Goal: Information Seeking & Learning: Learn about a topic

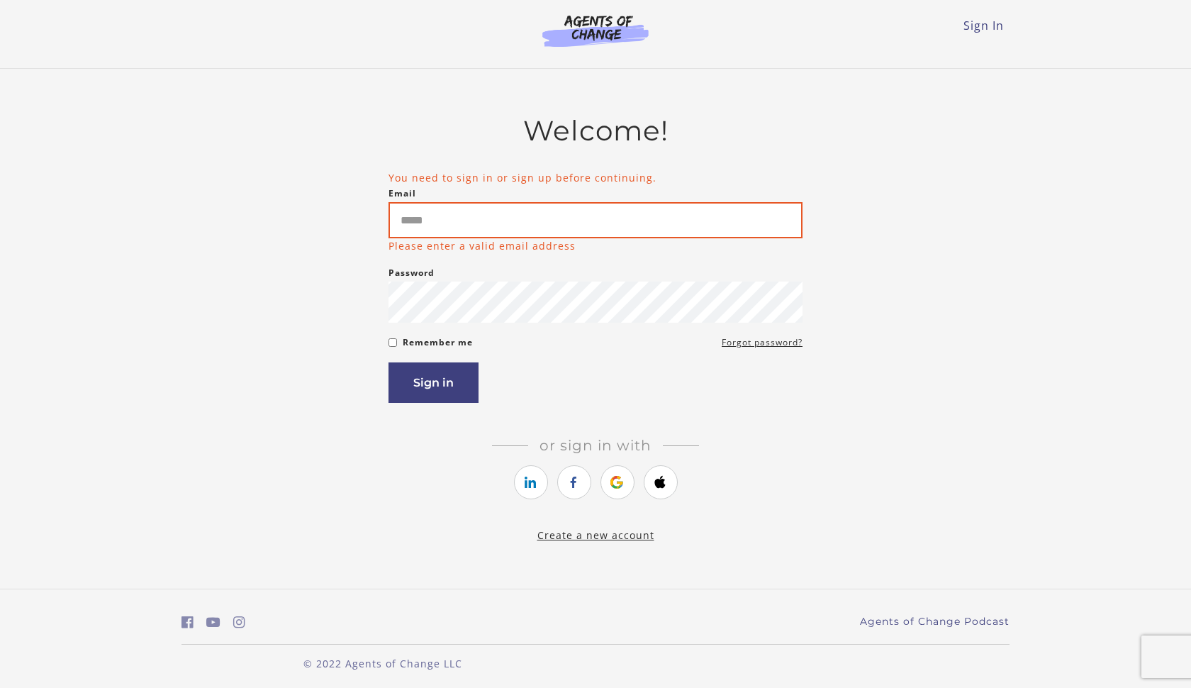
click at [563, 217] on input "Email" at bounding box center [596, 220] width 414 height 36
type input "**********"
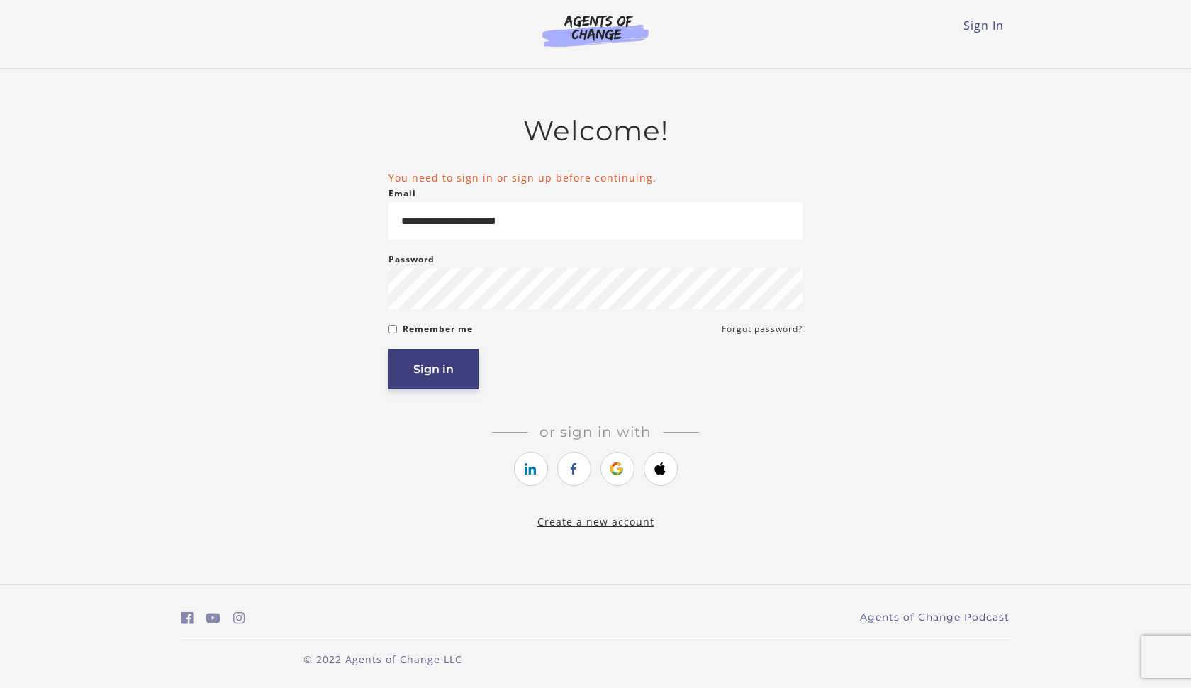
click at [442, 381] on button "Sign in" at bounding box center [434, 369] width 90 height 40
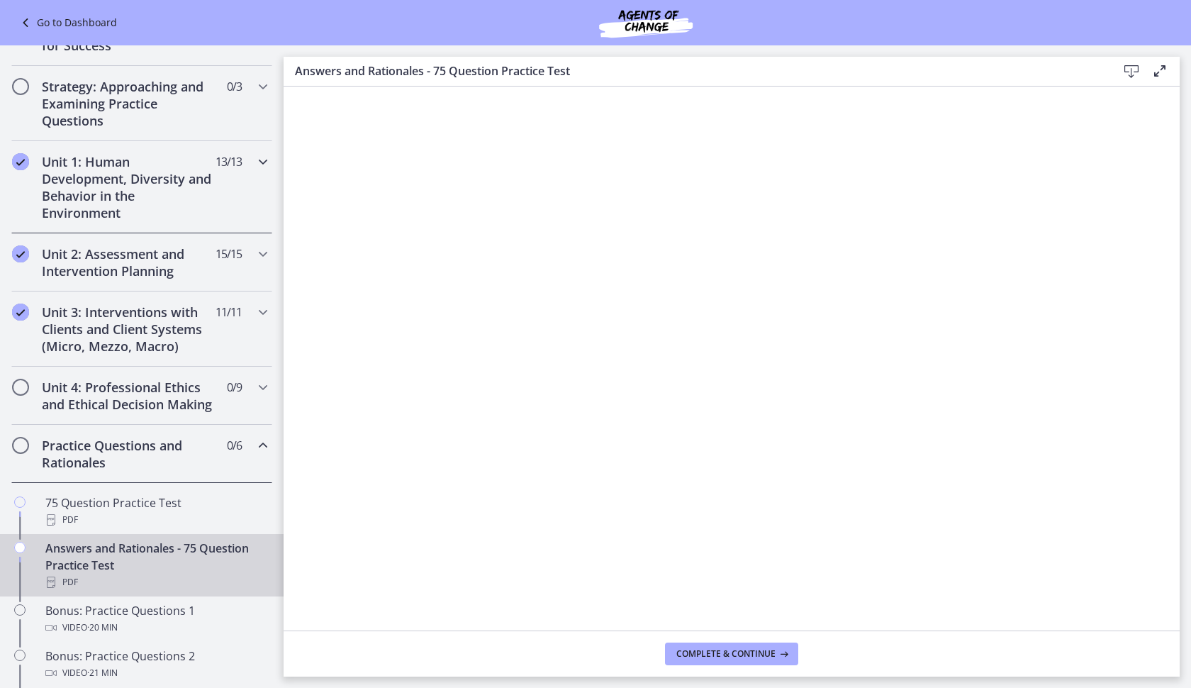
scroll to position [230, 0]
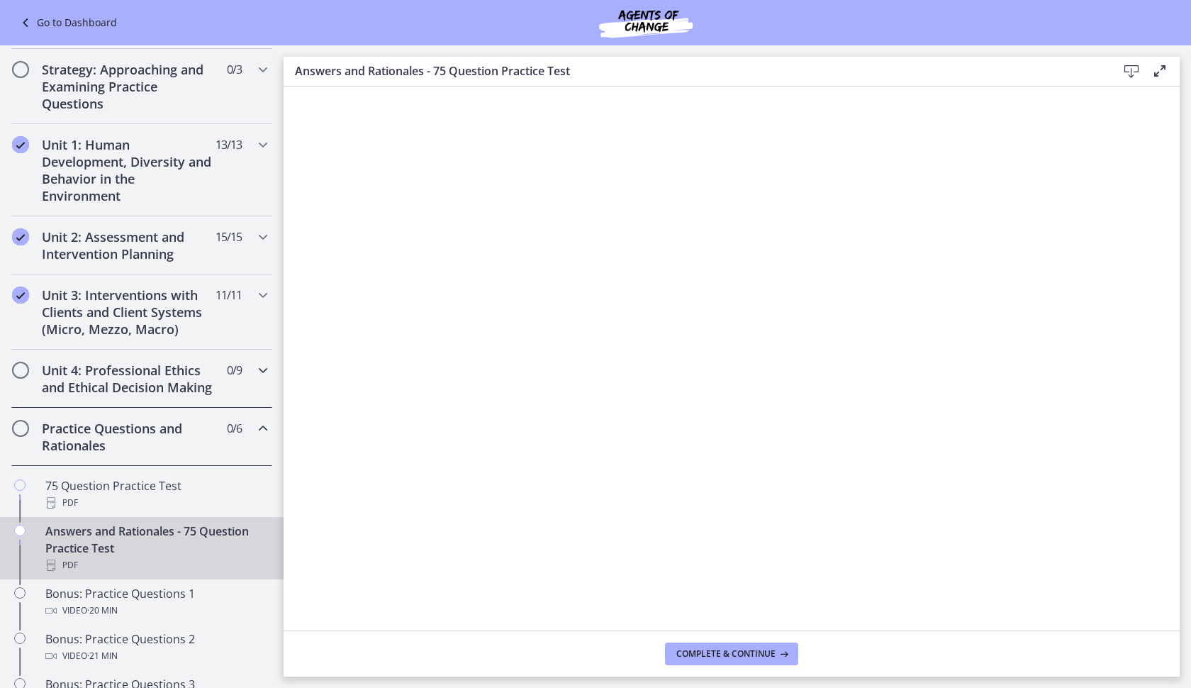
click at [240, 364] on span "0 / 9 Completed" at bounding box center [234, 370] width 15 height 17
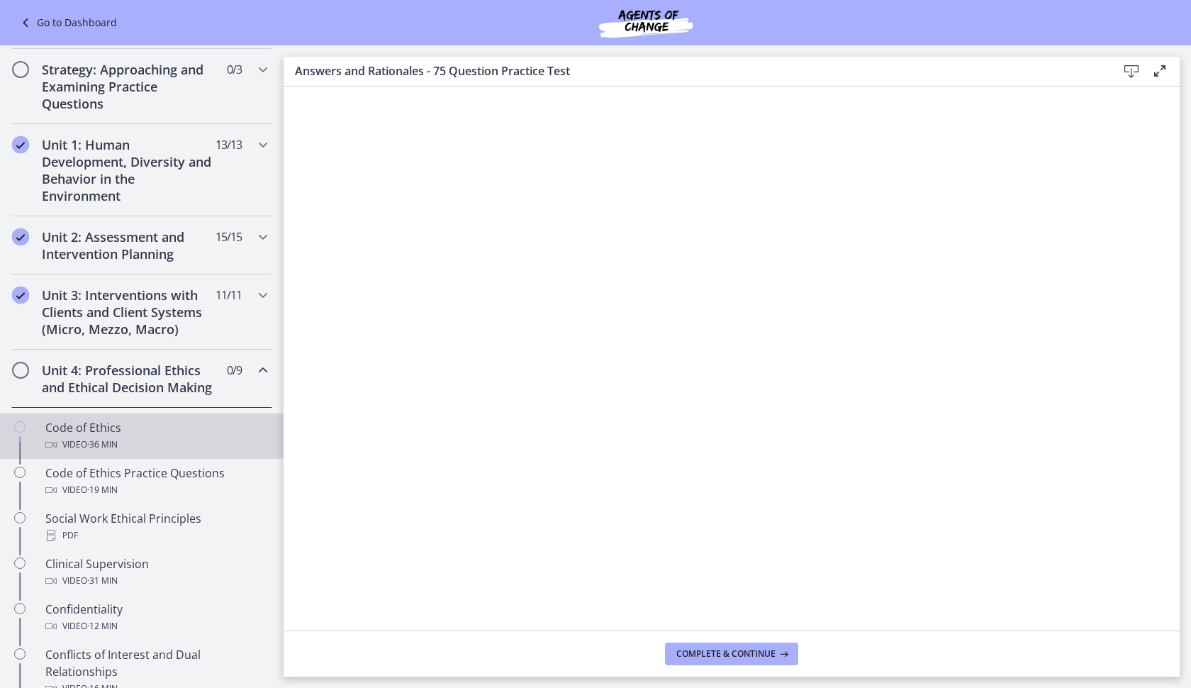
click at [82, 445] on div "Video · 36 min" at bounding box center [155, 444] width 221 height 17
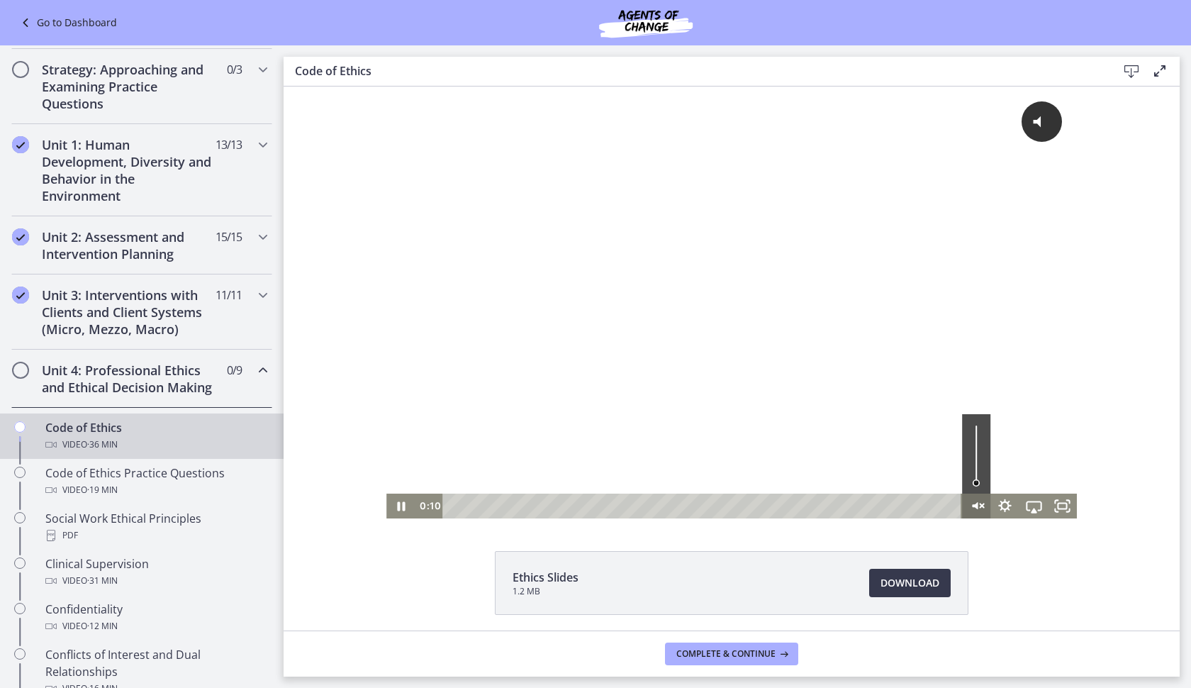
click at [978, 512] on icon "Unmute" at bounding box center [976, 505] width 29 height 25
click at [1012, 501] on icon "Show settings menu" at bounding box center [1004, 505] width 29 height 25
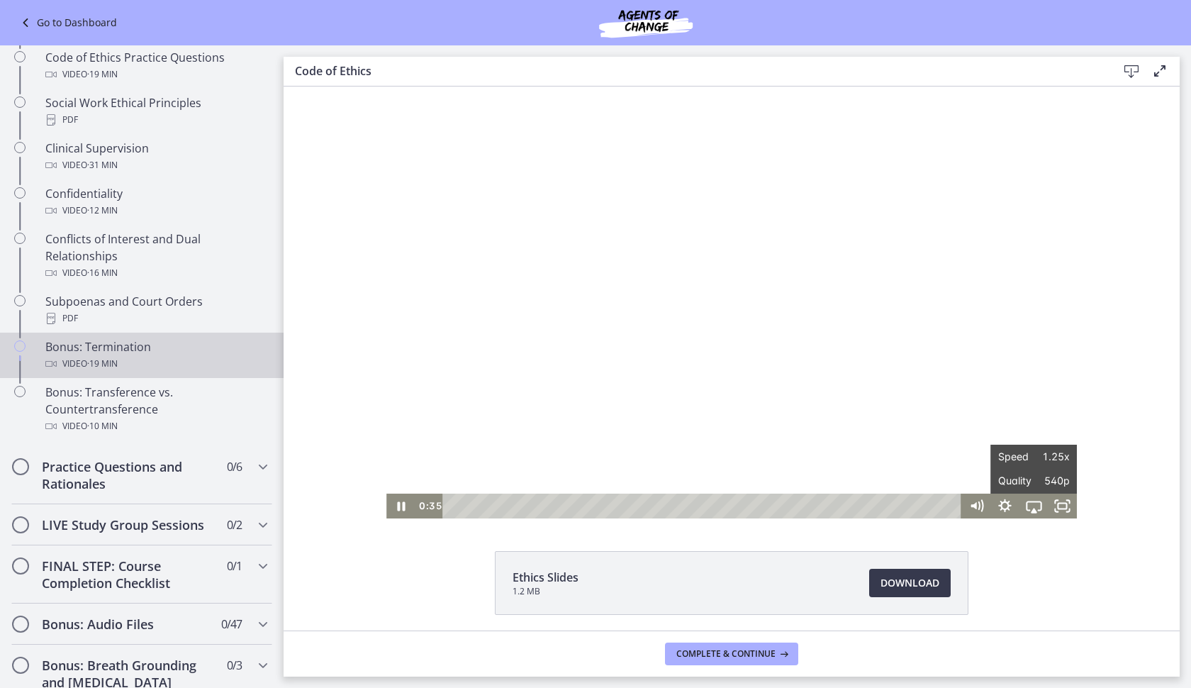
scroll to position [650, 0]
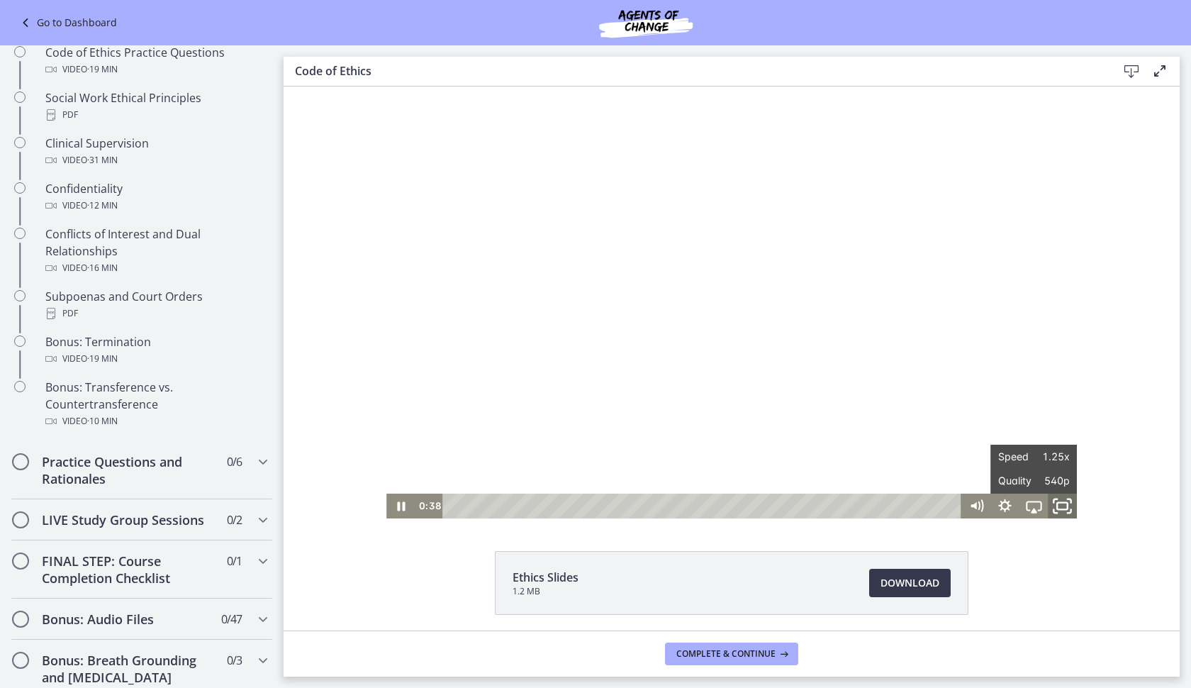
click at [1062, 512] on icon "Fullscreen" at bounding box center [1063, 506] width 35 height 30
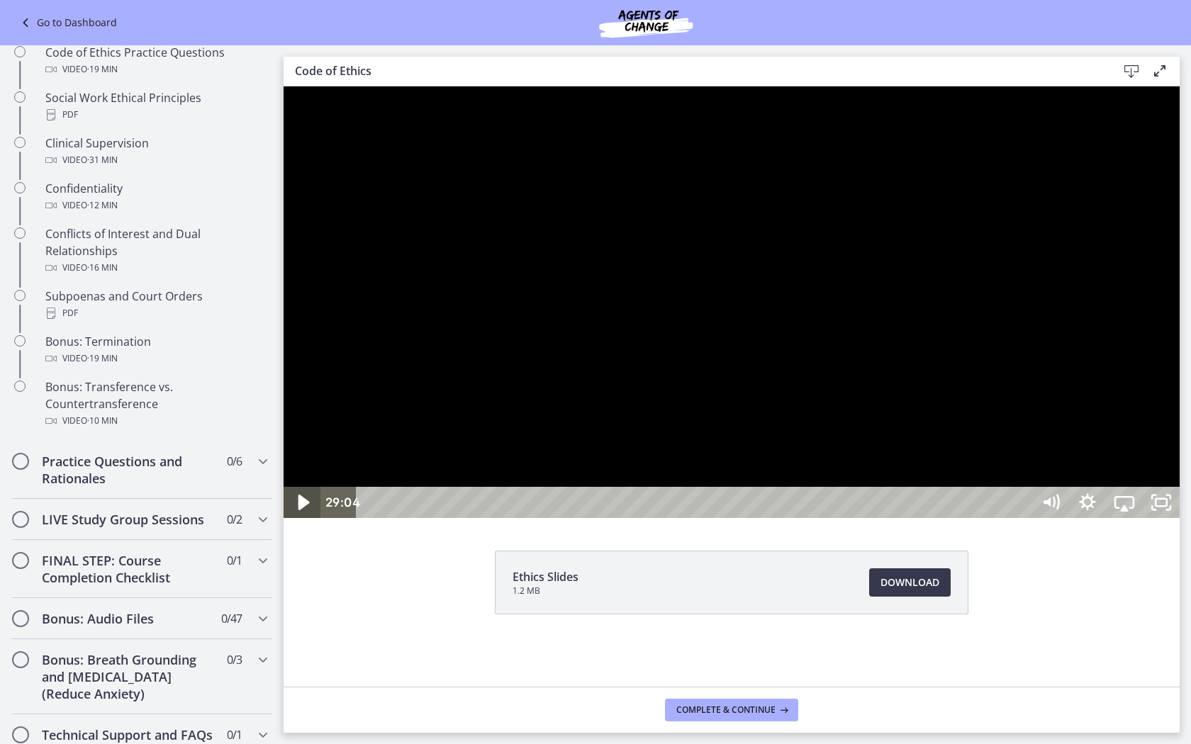
click at [312, 522] on icon "Play Video" at bounding box center [303, 503] width 44 height 38
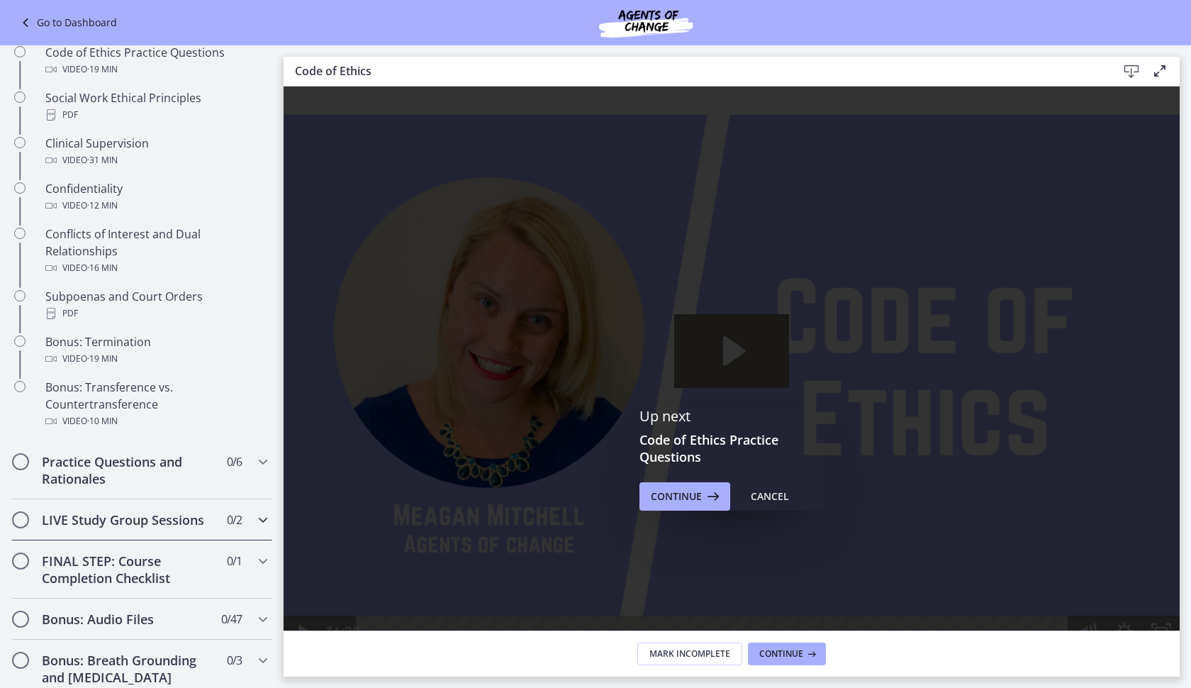
scroll to position [0, 0]
click at [798, 661] on button "Continue" at bounding box center [787, 653] width 78 height 23
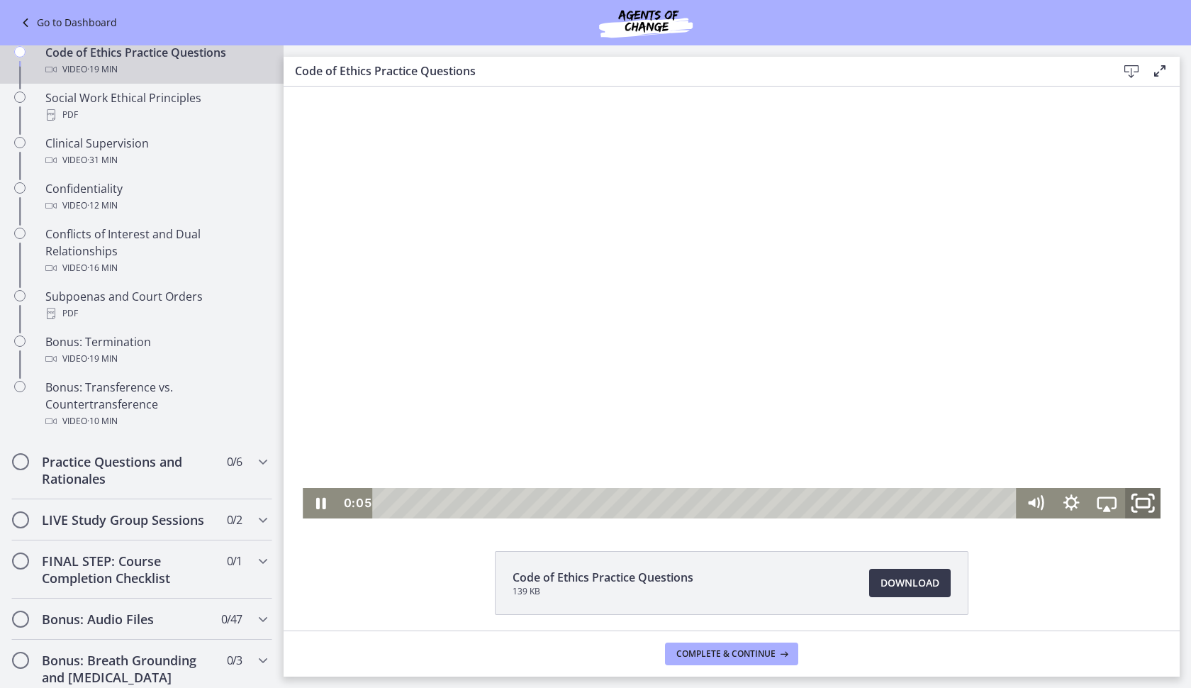
click at [1139, 506] on icon "Fullscreen" at bounding box center [1143, 503] width 43 height 37
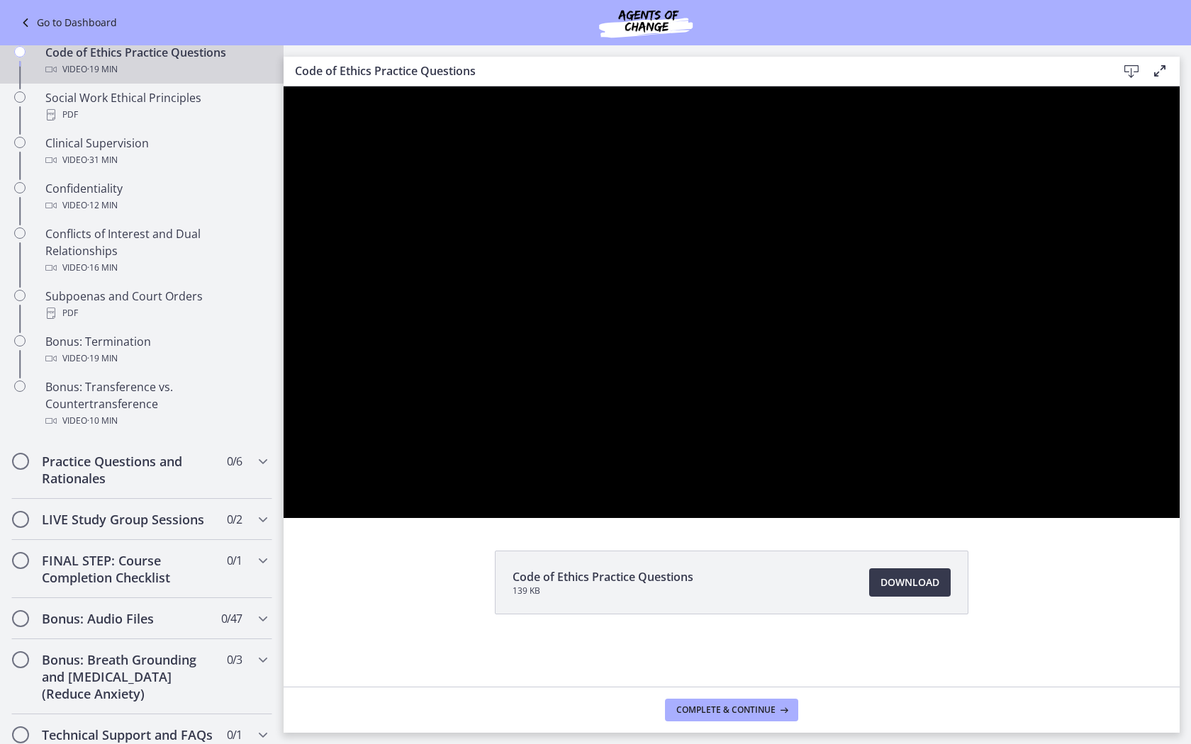
click at [1123, 518] on div at bounding box center [732, 303] width 896 height 432
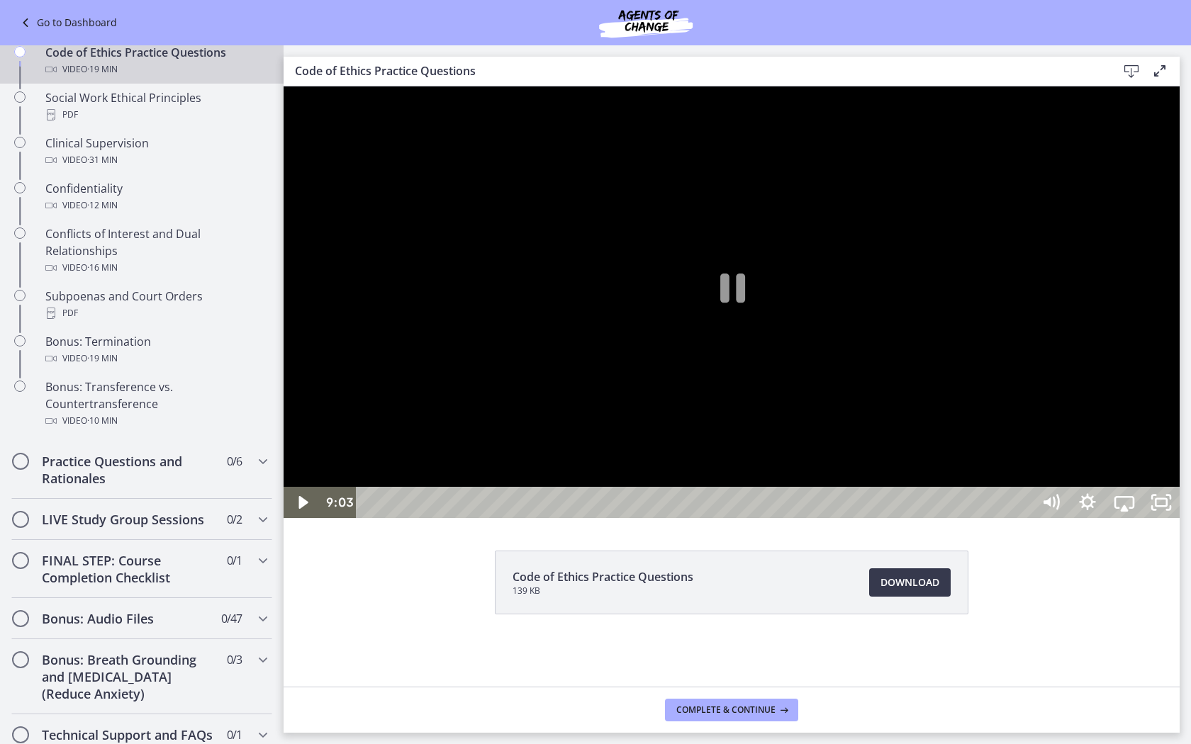
click at [284, 87] on button "Play Video: cbe66putov91j64ic120.mp4" at bounding box center [284, 87] width 1 height 1
click at [530, 518] on div at bounding box center [732, 303] width 896 height 432
click at [284, 87] on button "Play Video: cbe66putov91j64ic120.mp4" at bounding box center [284, 87] width 1 height 1
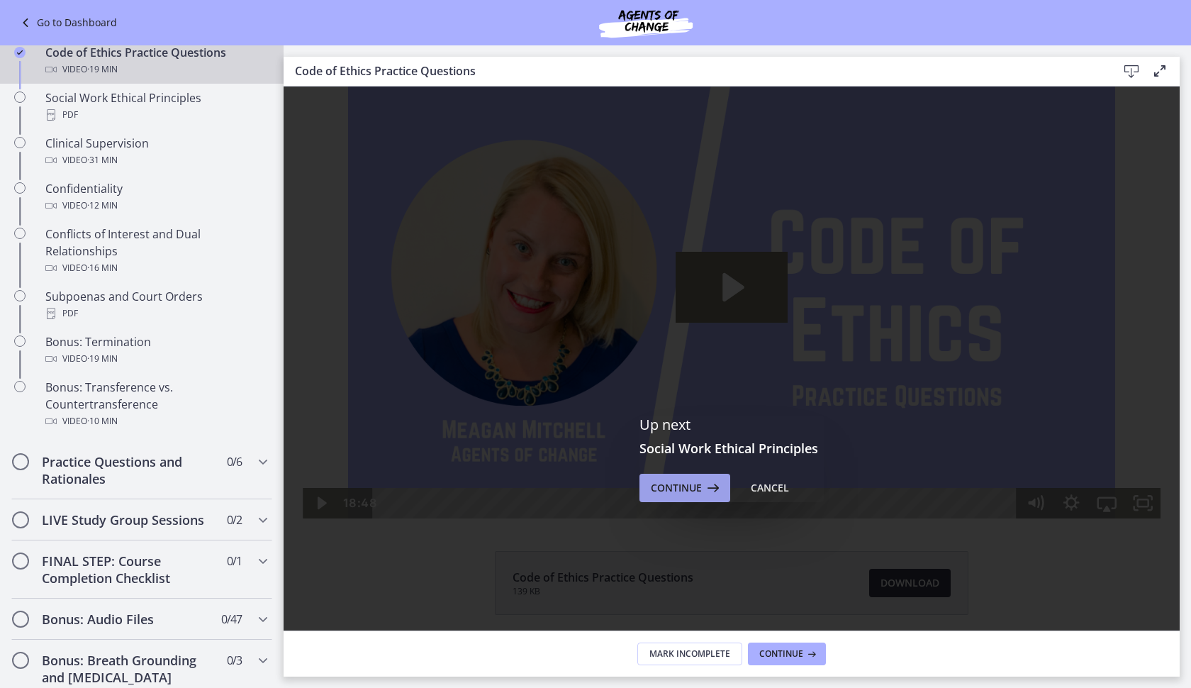
click at [668, 492] on span "Continue" at bounding box center [676, 487] width 51 height 17
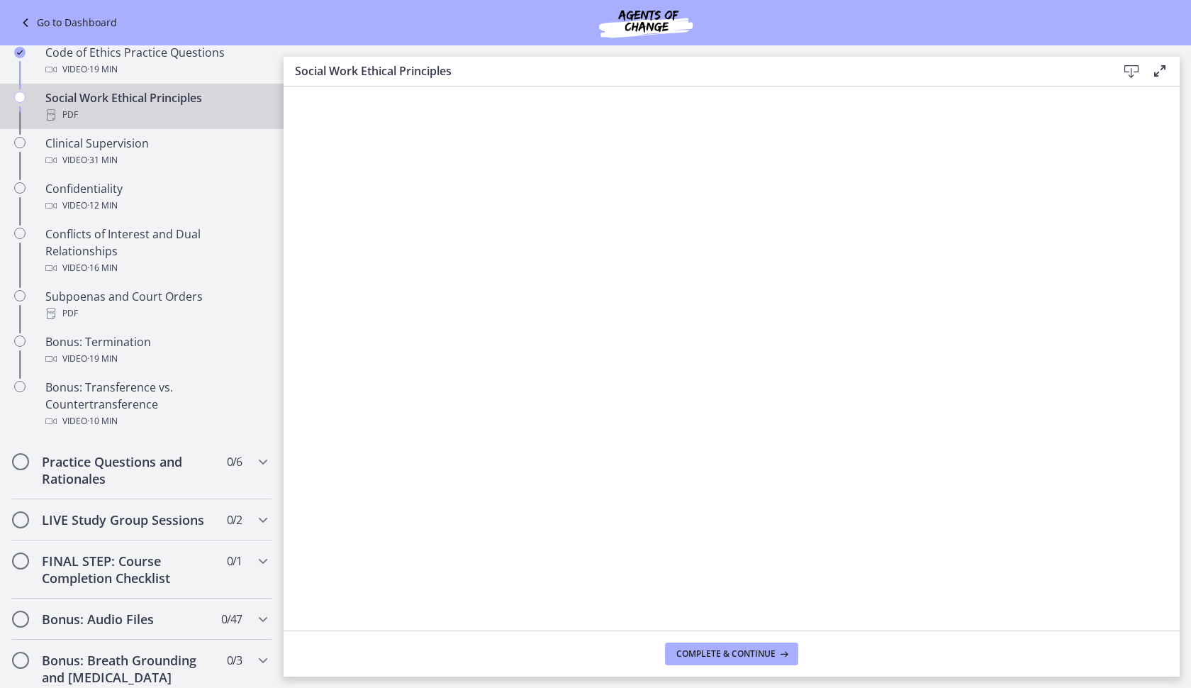
click at [1137, 74] on icon at bounding box center [1131, 71] width 17 height 17
click at [709, 649] on span "Complete & continue" at bounding box center [725, 653] width 99 height 11
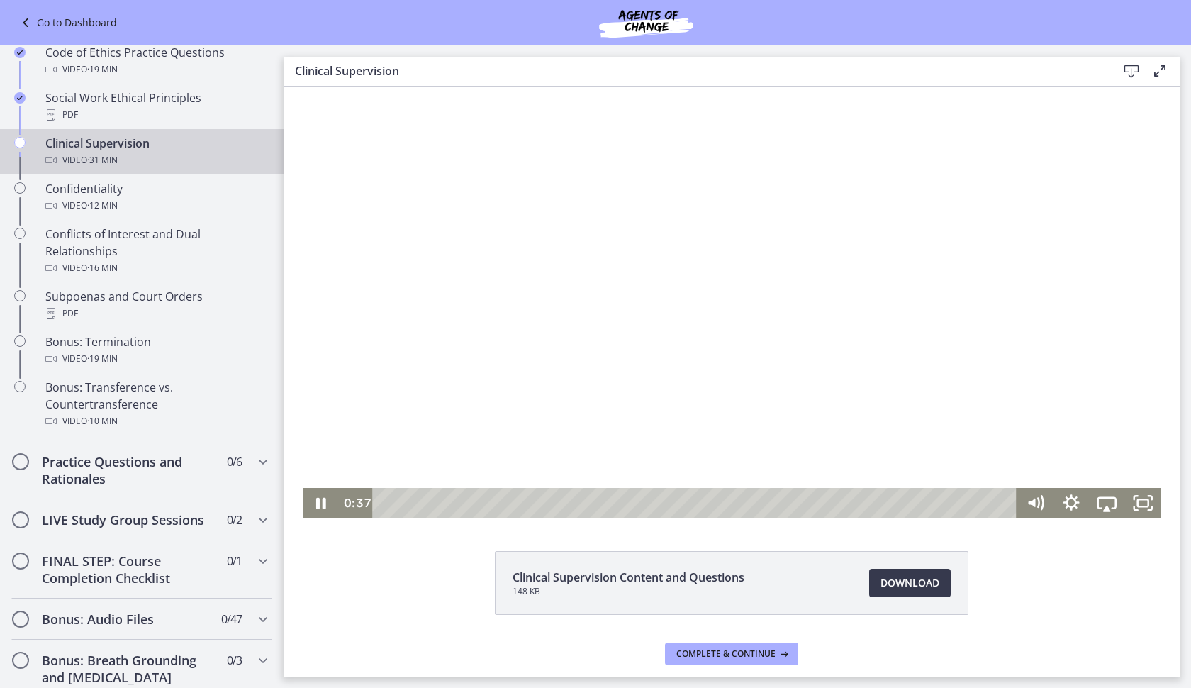
click at [980, 347] on div at bounding box center [732, 303] width 858 height 432
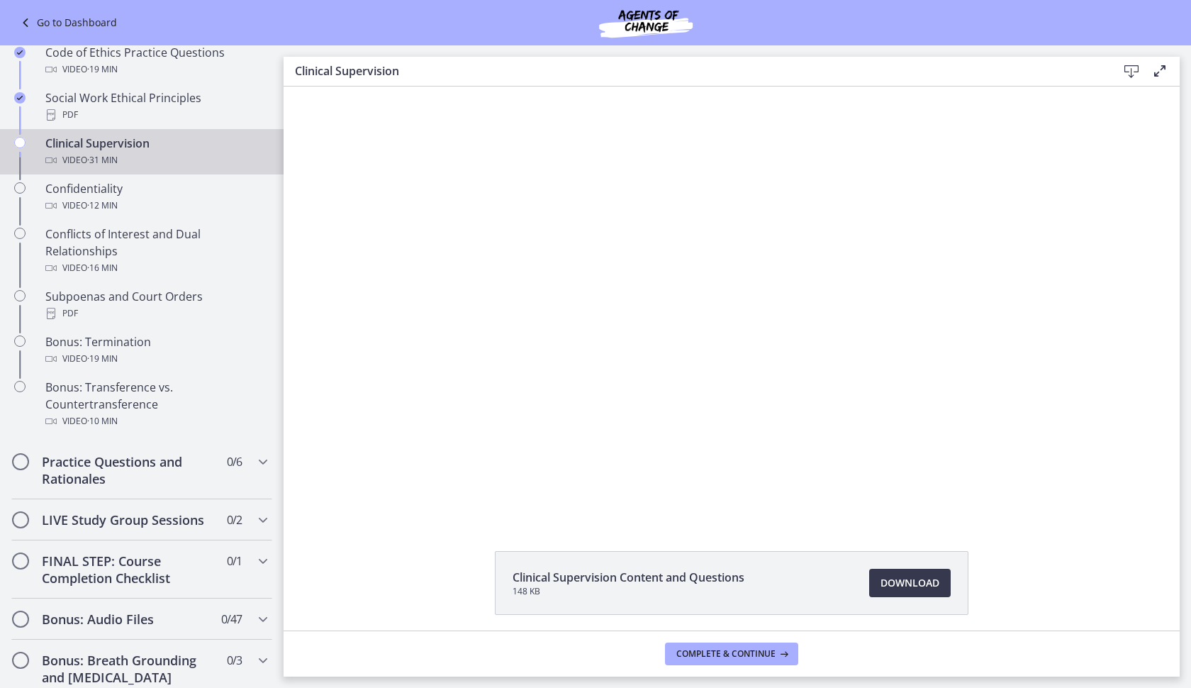
click at [303, 87] on button "Pause: cbe69t1t4o1cl02sihgg.mp4" at bounding box center [303, 87] width 1 height 1
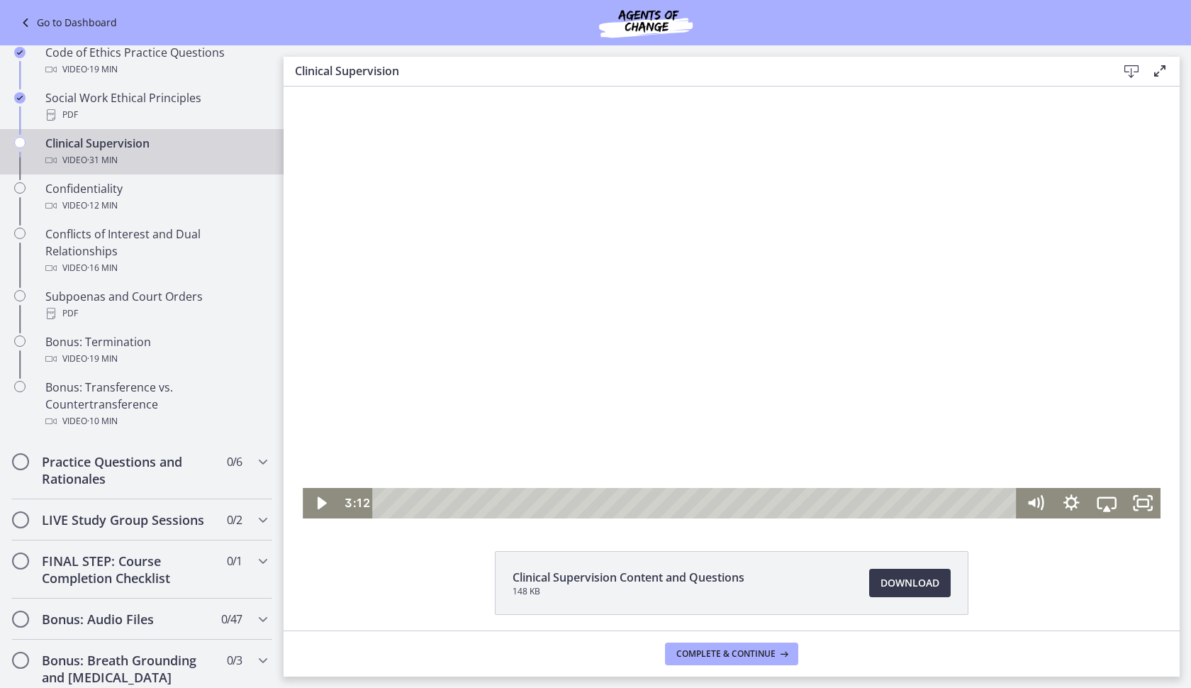
click at [546, 397] on div at bounding box center [732, 303] width 858 height 432
click at [767, 273] on div at bounding box center [732, 303] width 858 height 432
click at [730, 305] on div at bounding box center [732, 303] width 858 height 432
click at [713, 358] on div at bounding box center [732, 303] width 858 height 432
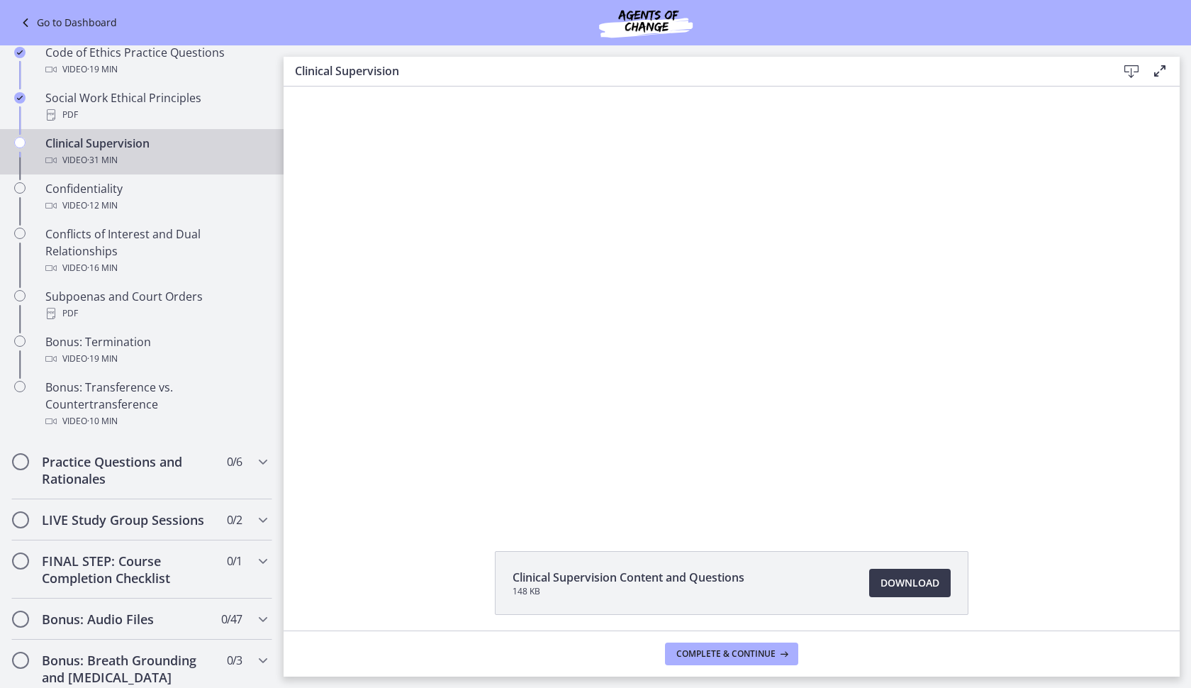
click at [689, 413] on div at bounding box center [732, 303] width 858 height 432
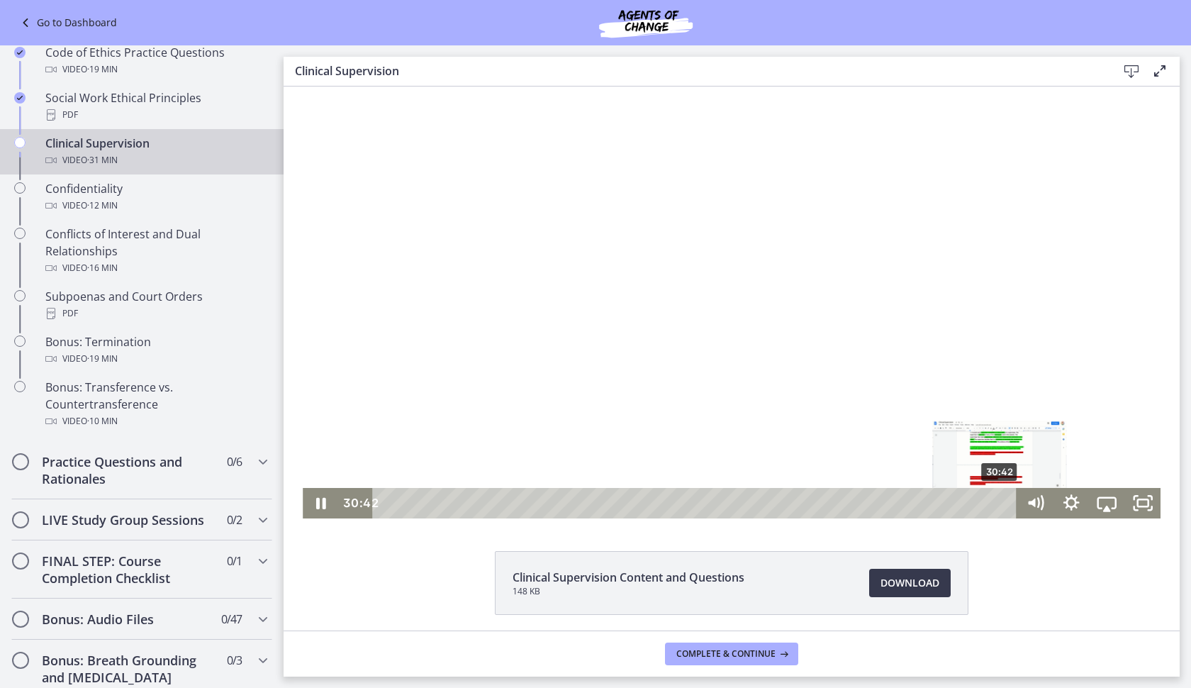
click at [1001, 503] on div "30:42" at bounding box center [697, 503] width 623 height 30
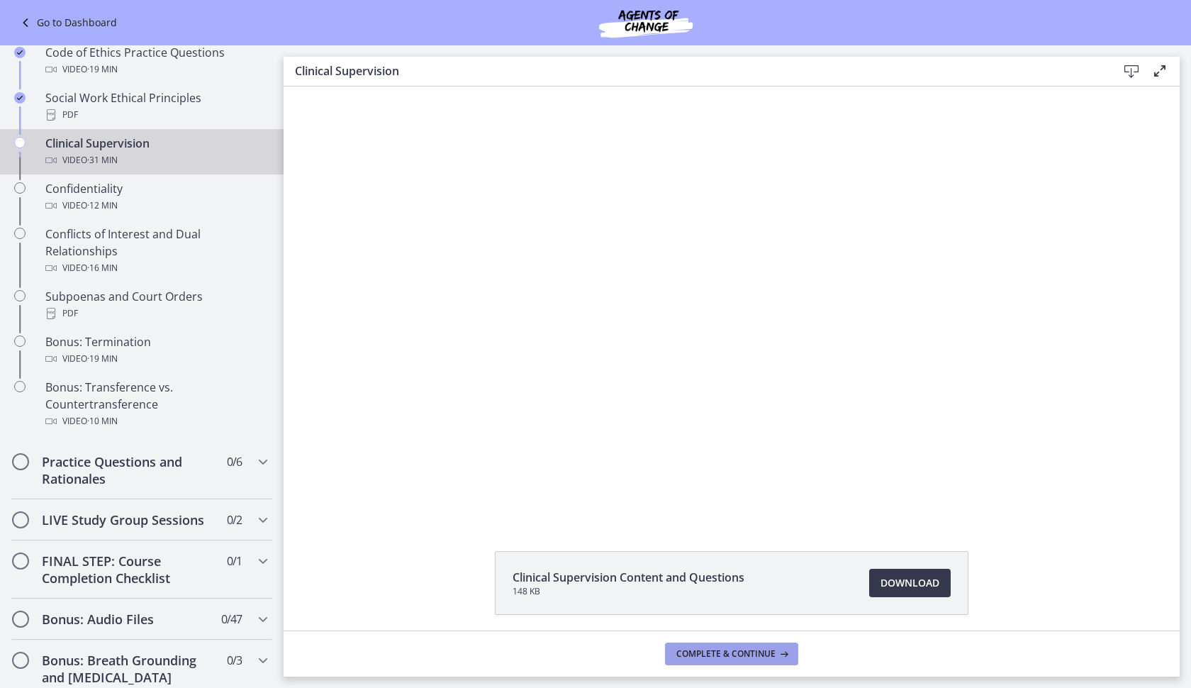
click at [749, 651] on span "Complete & continue" at bounding box center [725, 653] width 99 height 11
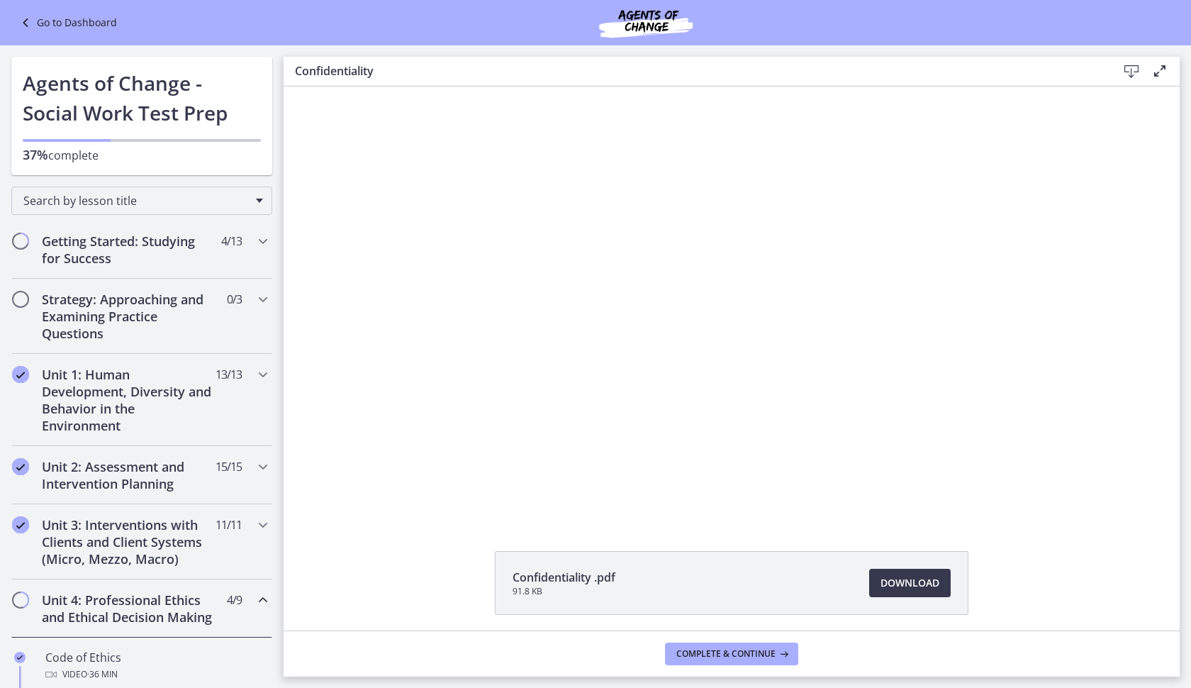
scroll to position [650, 0]
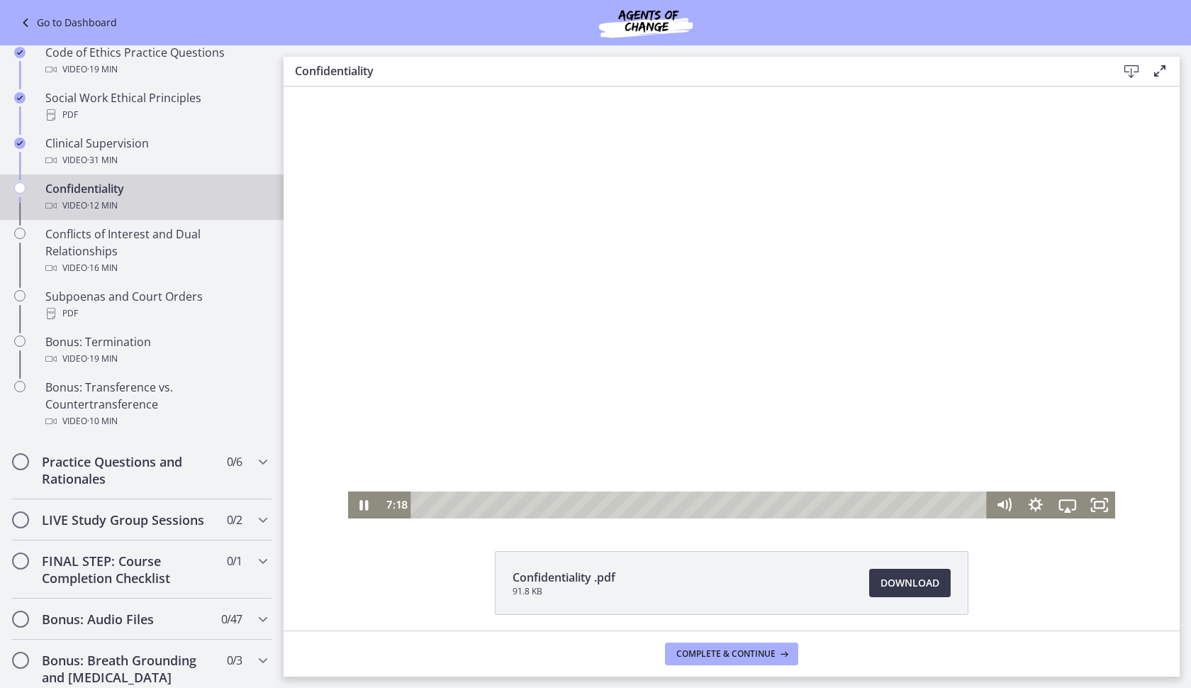
click at [708, 185] on div at bounding box center [732, 303] width 768 height 432
click at [659, 275] on div at bounding box center [732, 303] width 768 height 432
click at [685, 247] on div at bounding box center [732, 303] width 768 height 432
click at [522, 377] on div at bounding box center [732, 303] width 768 height 432
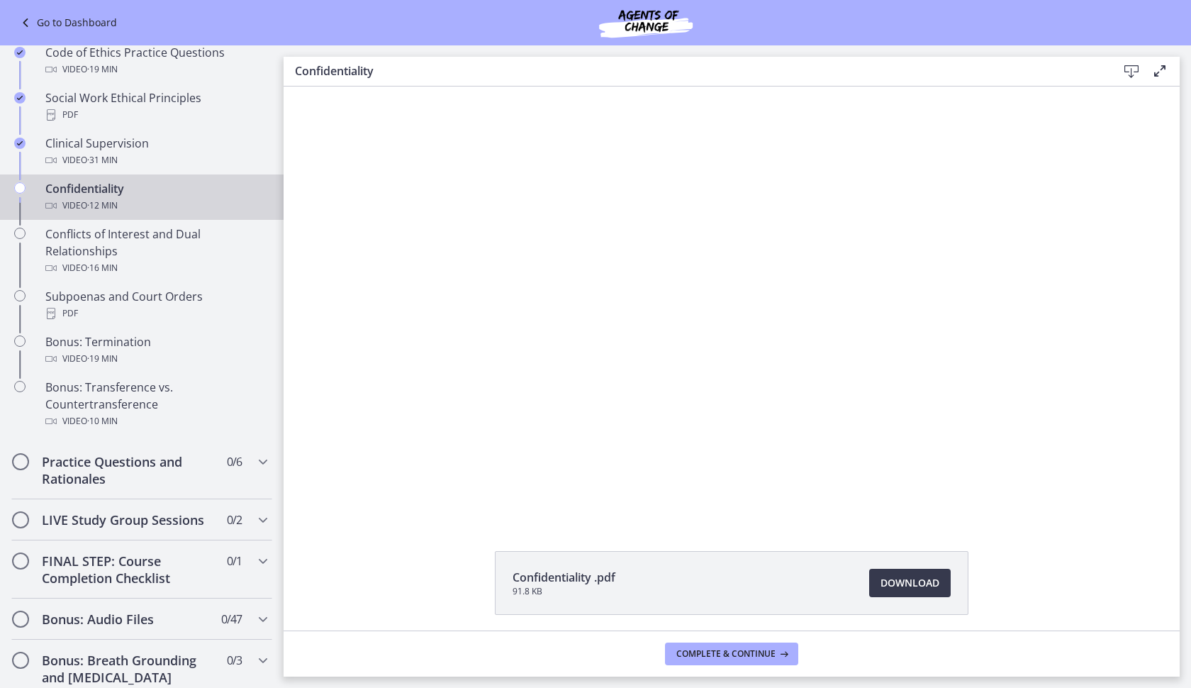
click at [807, 247] on div at bounding box center [732, 303] width 768 height 432
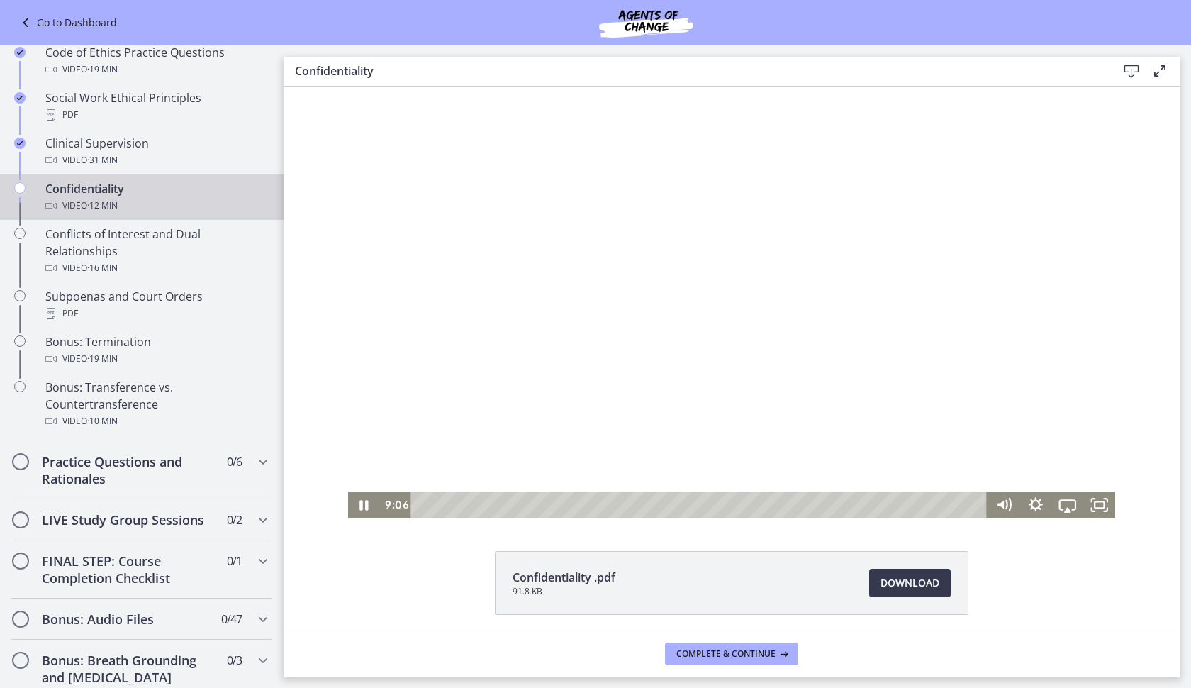
click at [807, 247] on div at bounding box center [732, 303] width 768 height 432
click at [820, 286] on div at bounding box center [732, 303] width 768 height 432
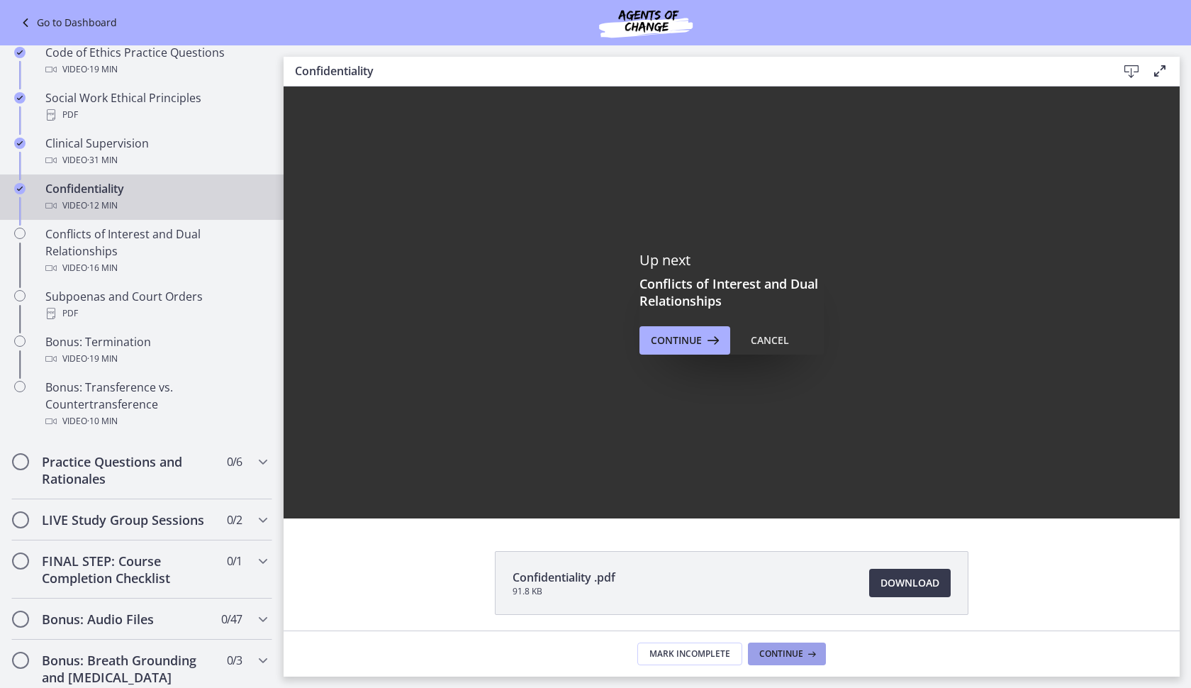
click at [800, 654] on span "Continue" at bounding box center [781, 653] width 44 height 11
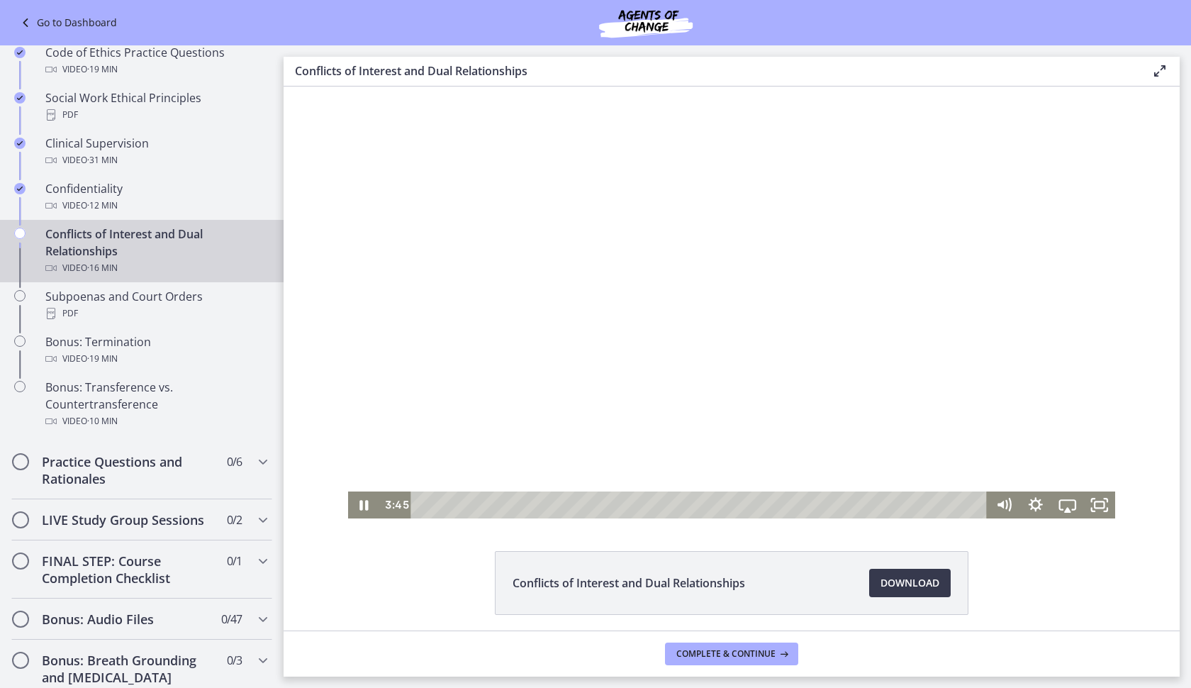
click at [920, 330] on div at bounding box center [732, 303] width 768 height 432
